Goal: Entertainment & Leisure: Consume media (video, audio)

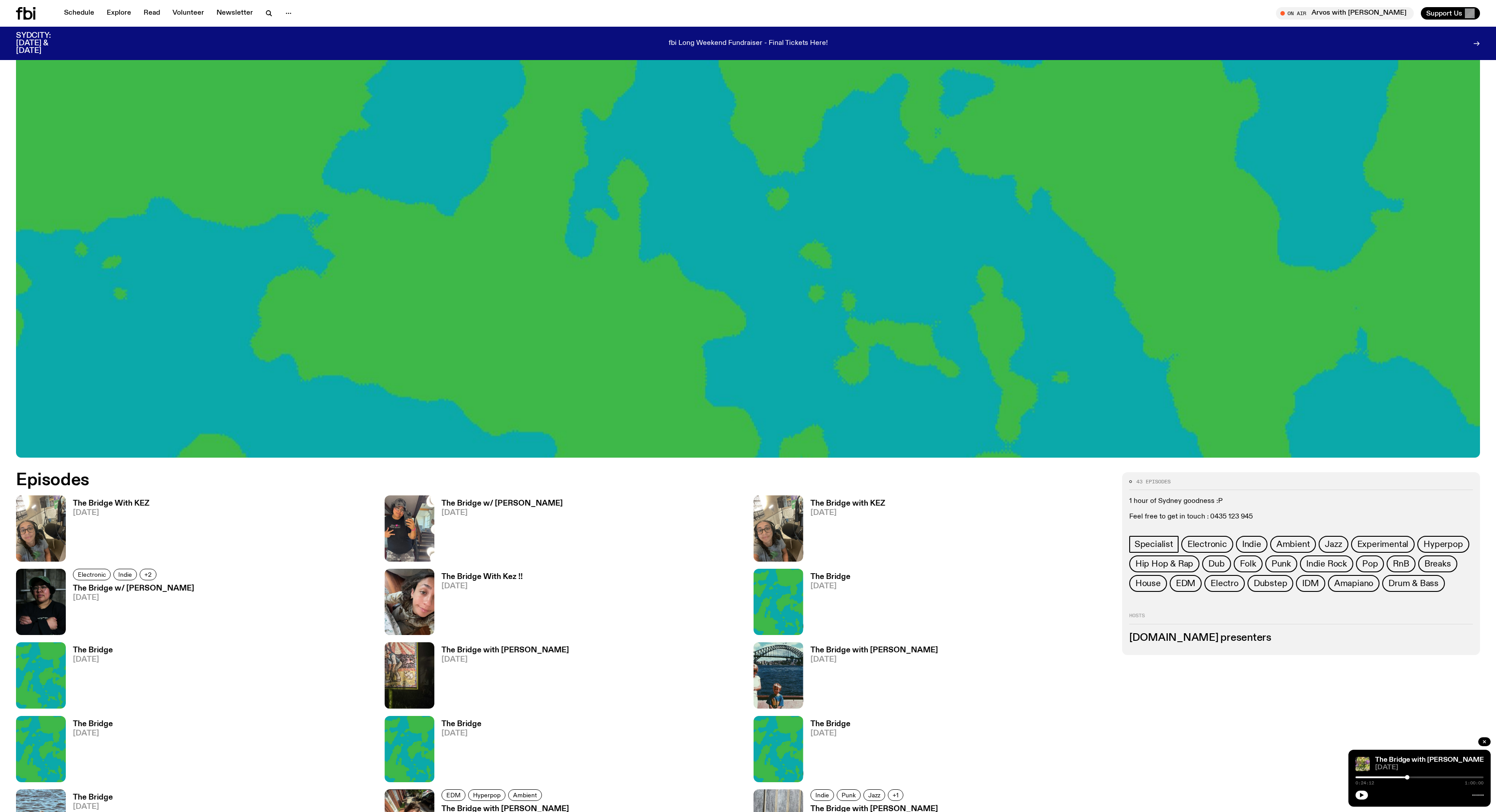
scroll to position [501, 0]
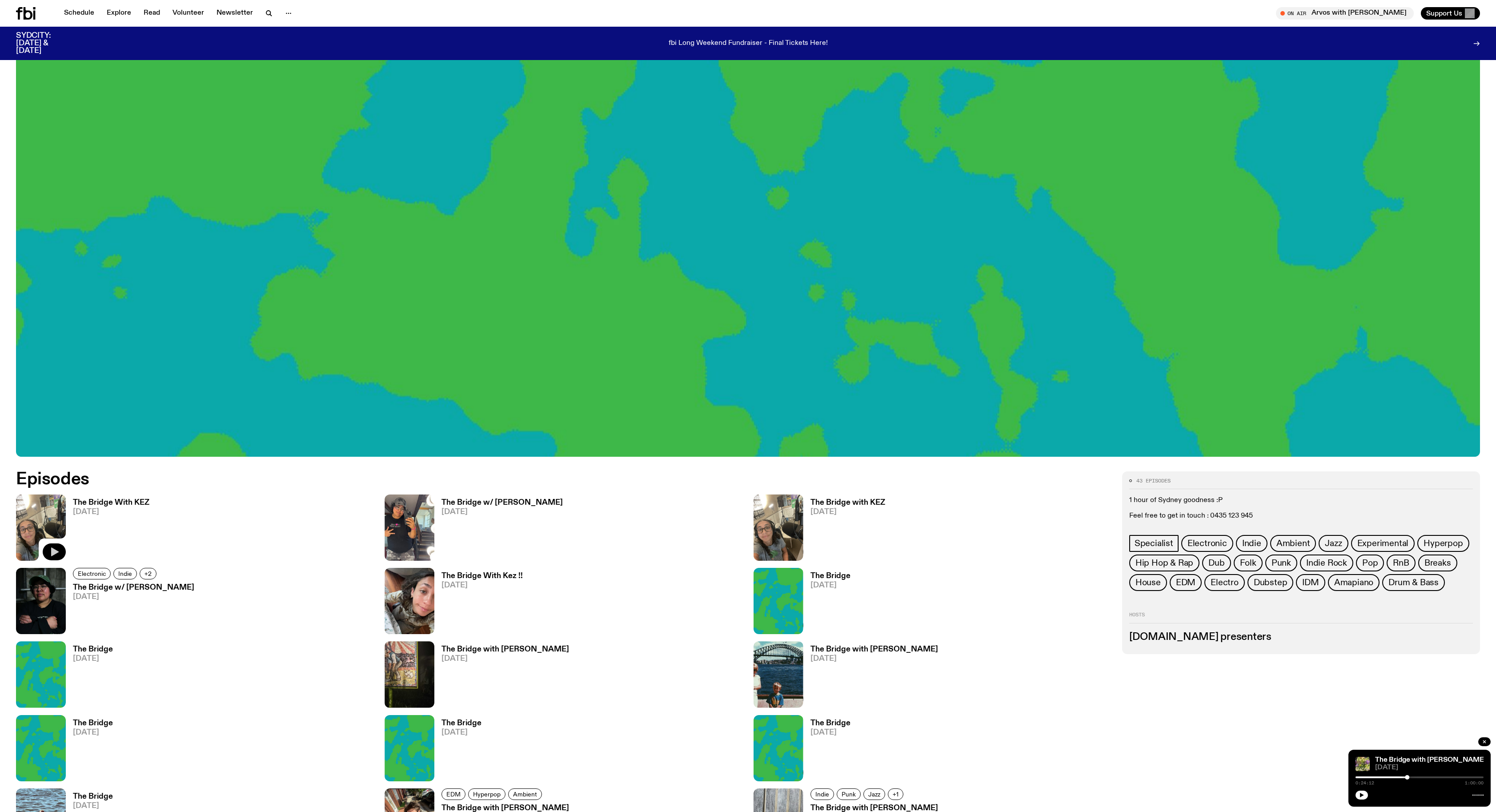
click at [55, 553] on icon "button" at bounding box center [54, 552] width 8 height 8
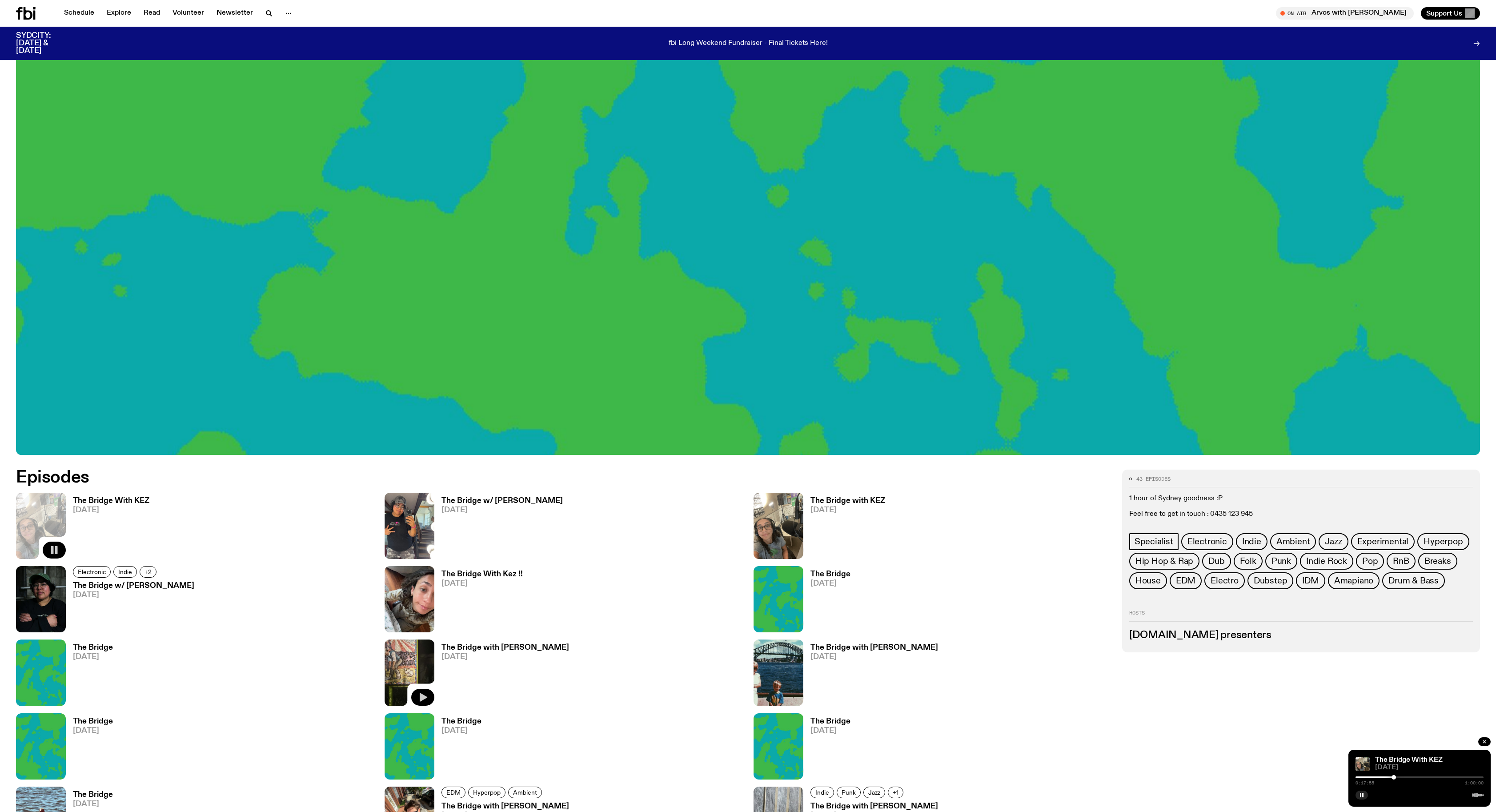
click at [426, 695] on icon "button" at bounding box center [423, 697] width 11 height 11
click at [1359, 776] on div at bounding box center [1300, 777] width 128 height 2
click at [1360, 776] on div at bounding box center [1358, 776] width 4 height 4
click at [1359, 778] on div at bounding box center [1360, 776] width 4 height 4
click at [1360, 778] on div at bounding box center [1358, 776] width 4 height 4
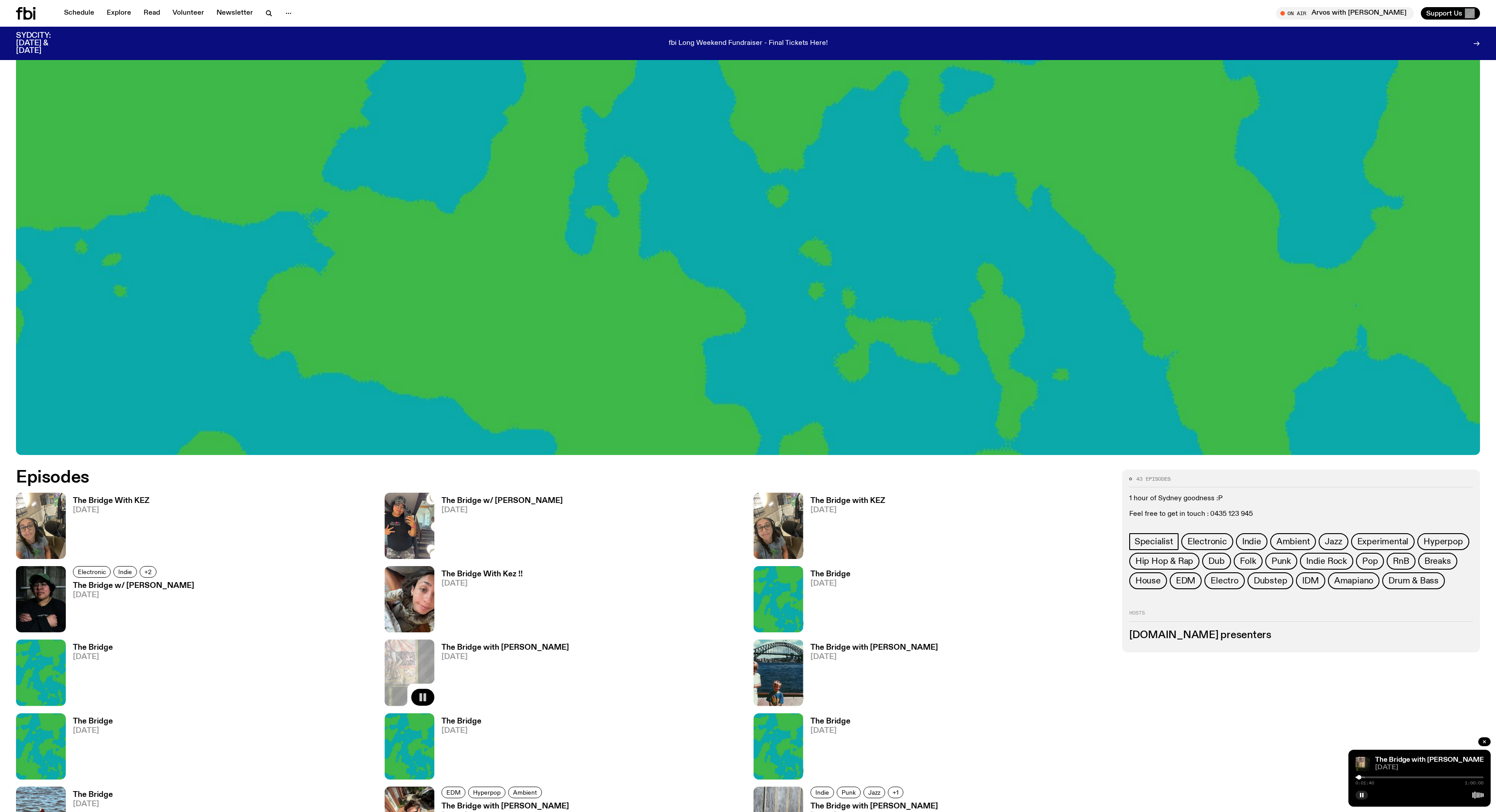
click at [1359, 778] on div at bounding box center [1359, 776] width 4 height 4
click at [1388, 777] on div at bounding box center [1386, 776] width 4 height 4
click at [1405, 777] on div at bounding box center [1419, 777] width 128 height 2
click at [55, 548] on icon "button" at bounding box center [54, 550] width 8 height 8
click at [51, 547] on icon "button" at bounding box center [54, 550] width 11 height 11
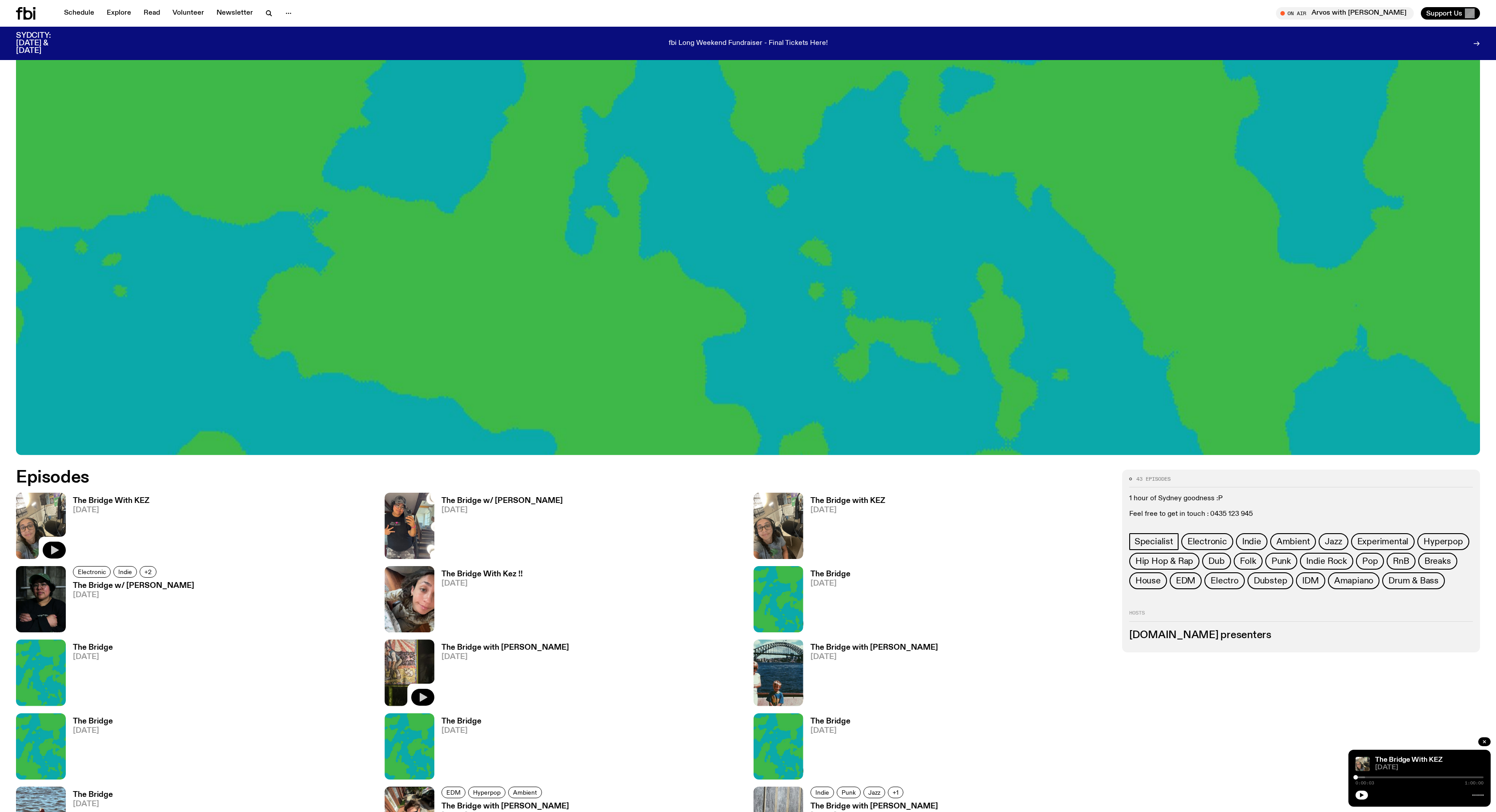
click at [420, 693] on icon "button" at bounding box center [423, 697] width 8 height 8
click at [1379, 777] on div at bounding box center [1419, 777] width 128 height 2
click at [1380, 776] on div at bounding box center [1419, 777] width 128 height 2
click at [1419, 778] on div at bounding box center [1419, 777] width 128 height 2
click at [1423, 778] on div "0:29:36 1:00:00" at bounding box center [1419, 780] width 128 height 11
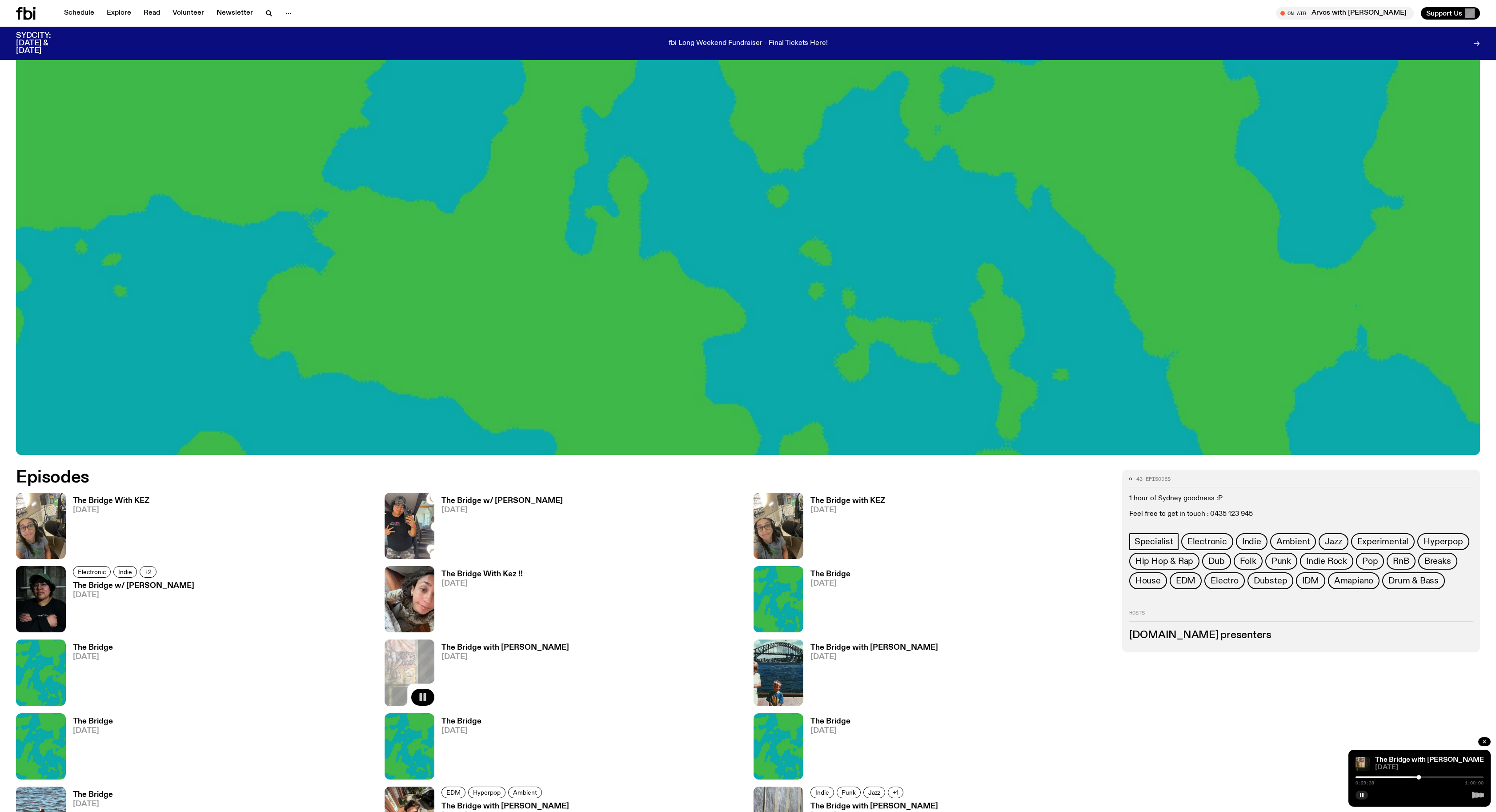
click at [1426, 777] on div at bounding box center [1419, 777] width 128 height 2
click at [1424, 779] on div at bounding box center [1424, 776] width 4 height 4
click at [1423, 778] on div at bounding box center [1424, 776] width 4 height 4
click at [1422, 777] on div at bounding box center [1422, 776] width 4 height 4
click at [1421, 776] on div at bounding box center [1421, 776] width 4 height 4
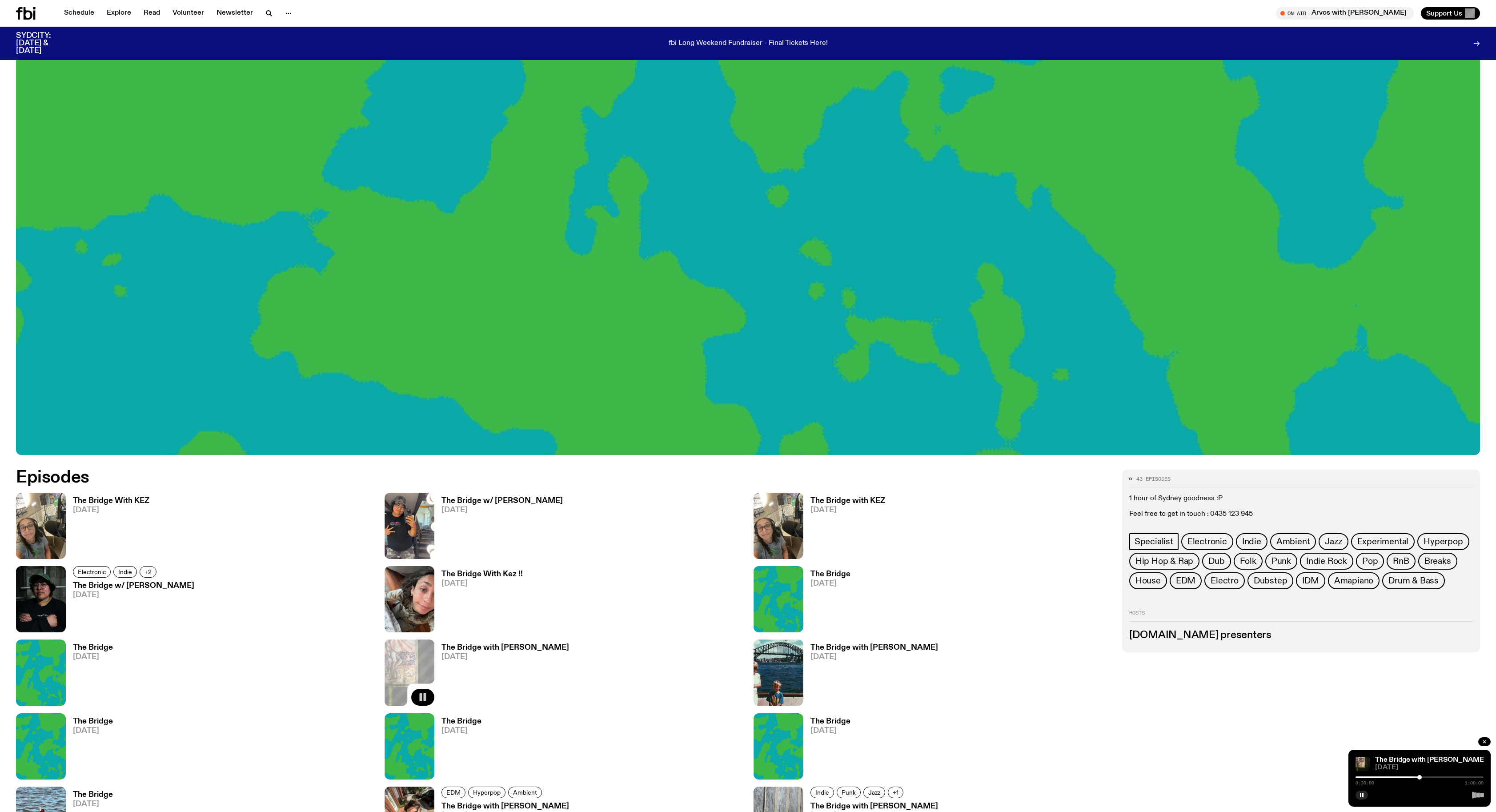
click at [1420, 776] on div at bounding box center [1419, 776] width 4 height 4
click at [1435, 777] on div at bounding box center [1434, 776] width 4 height 4
click at [1441, 777] on div at bounding box center [1419, 777] width 128 height 2
click at [1448, 776] on div at bounding box center [1419, 777] width 128 height 2
click at [1456, 777] on div at bounding box center [1419, 777] width 128 height 2
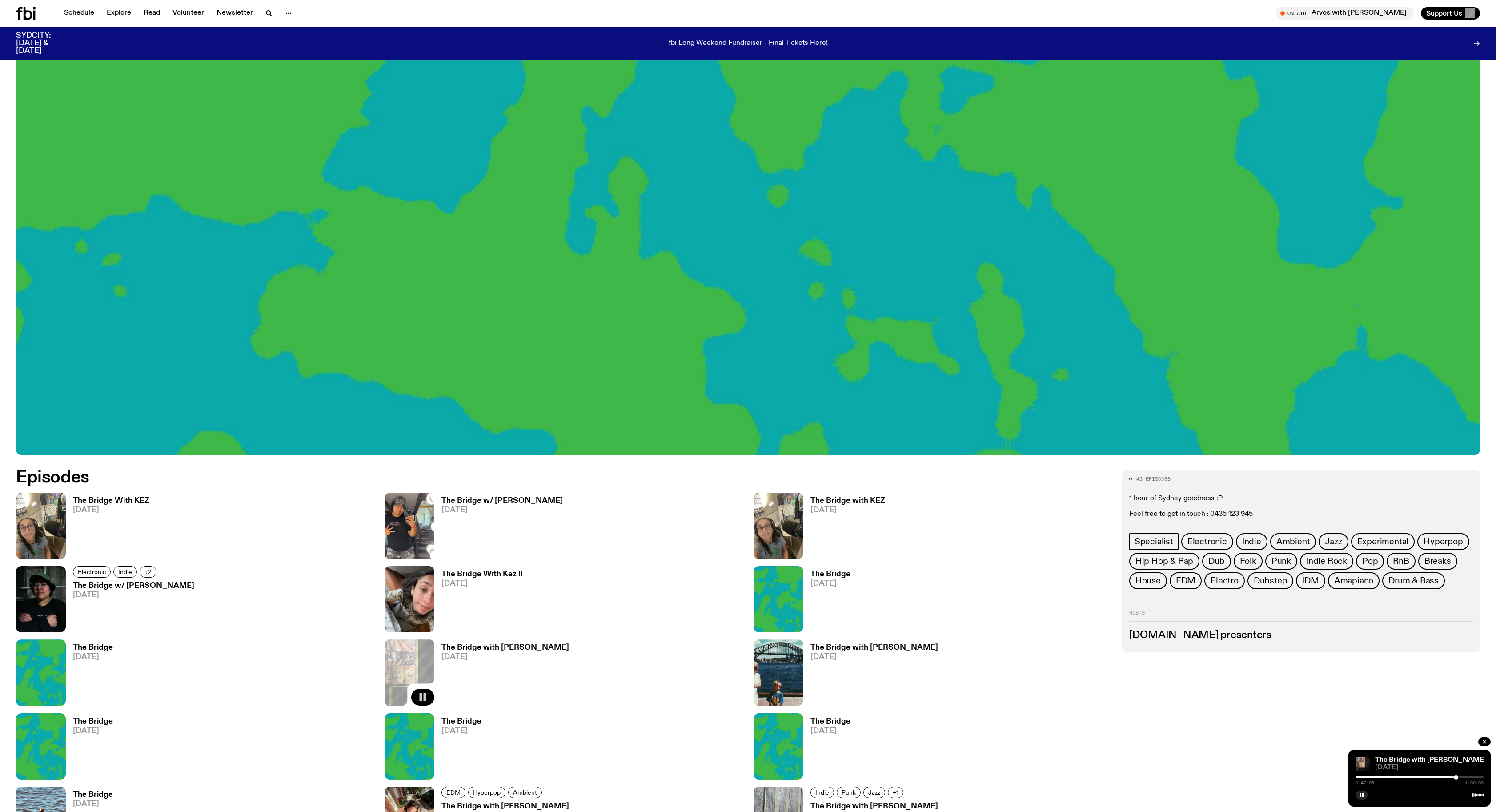
click at [1465, 777] on div at bounding box center [1419, 777] width 128 height 2
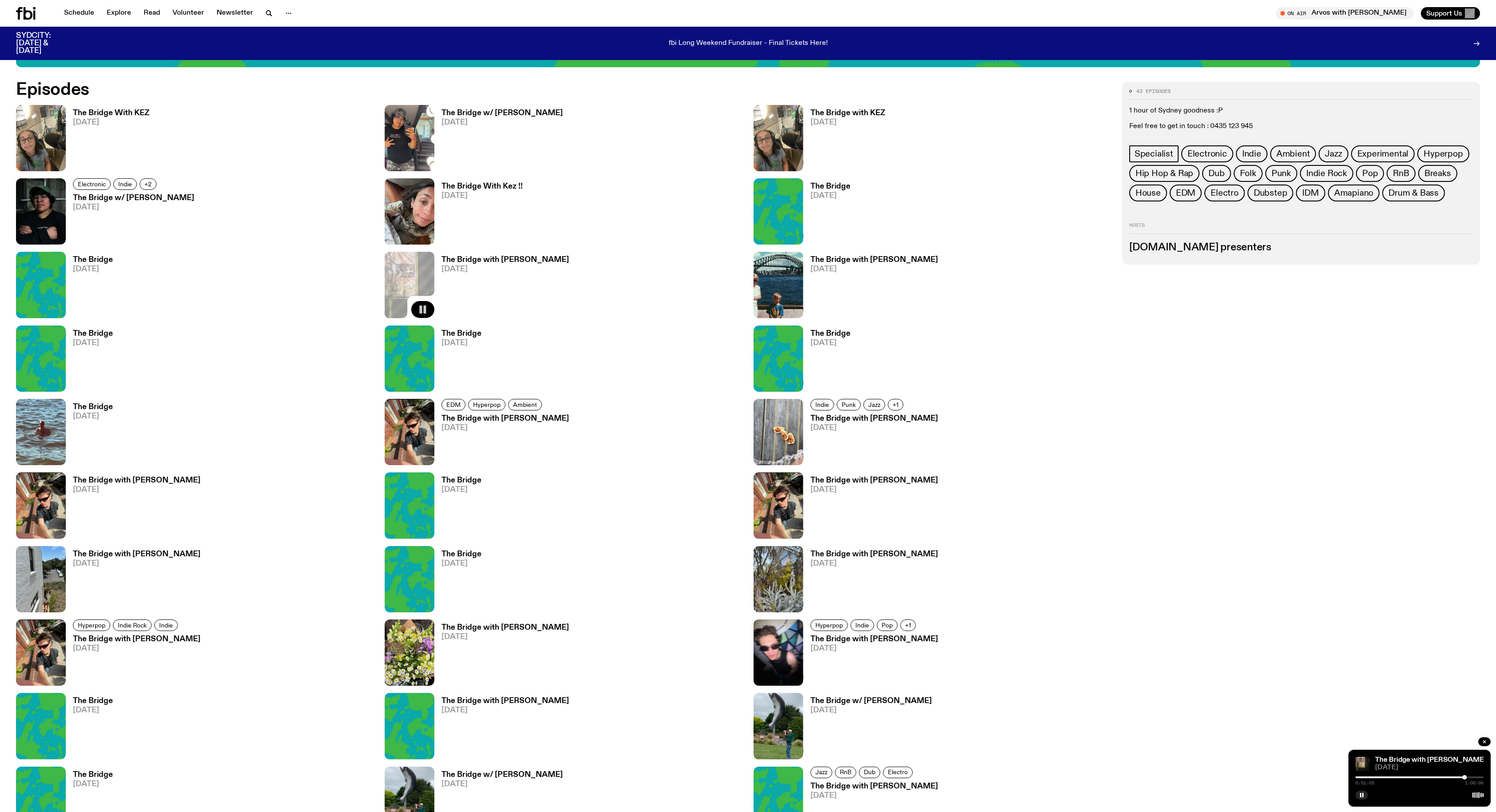
scroll to position [903, 0]
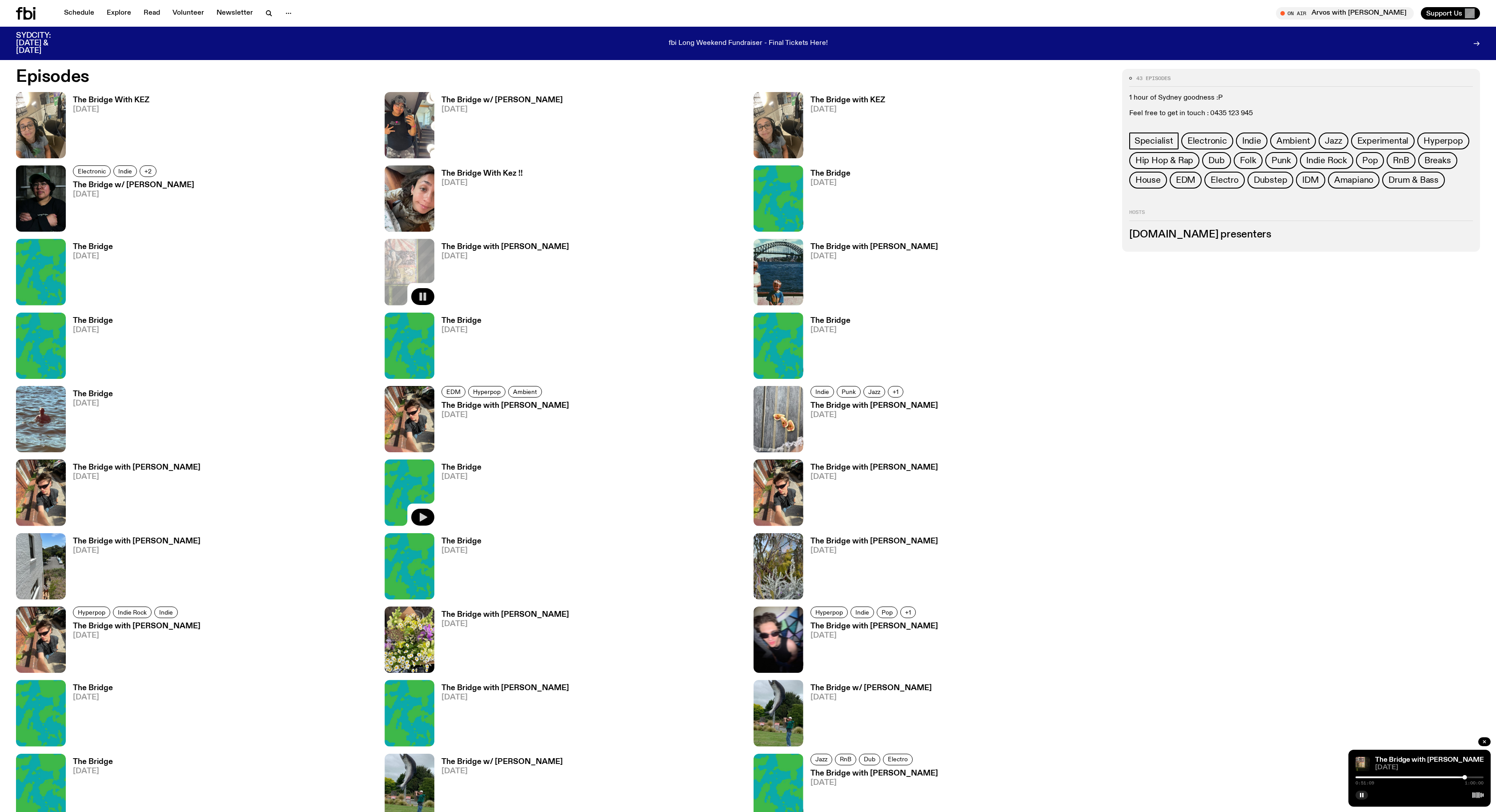
click at [420, 516] on icon "button" at bounding box center [423, 517] width 8 height 8
